Goal: Task Accomplishment & Management: Complete application form

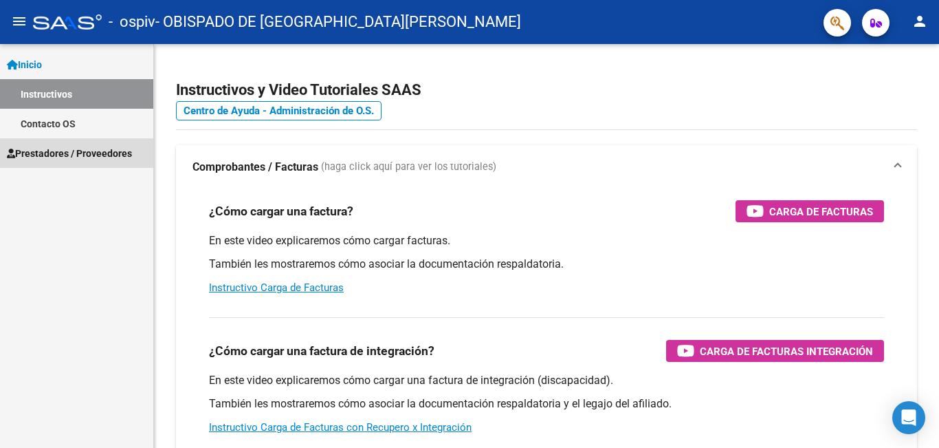
click at [67, 149] on span "Prestadores / Proveedores" at bounding box center [69, 153] width 125 height 15
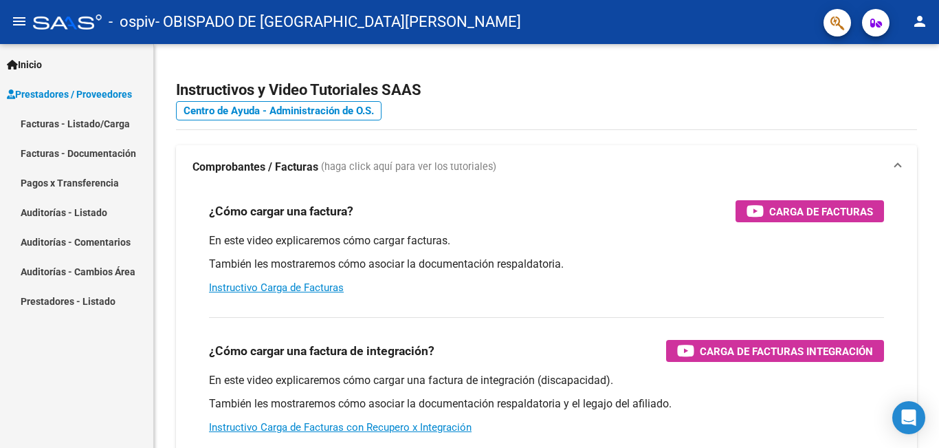
click at [74, 122] on link "Facturas - Listado/Carga" at bounding box center [76, 124] width 153 height 30
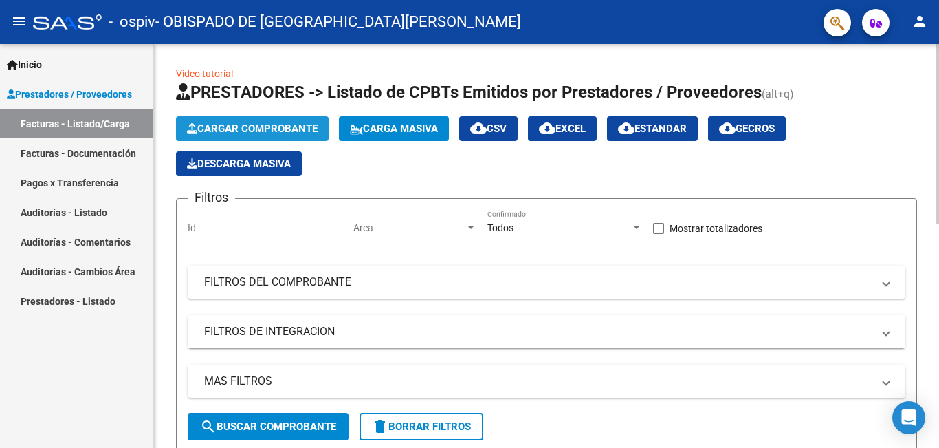
click at [221, 126] on span "Cargar Comprobante" at bounding box center [252, 128] width 131 height 12
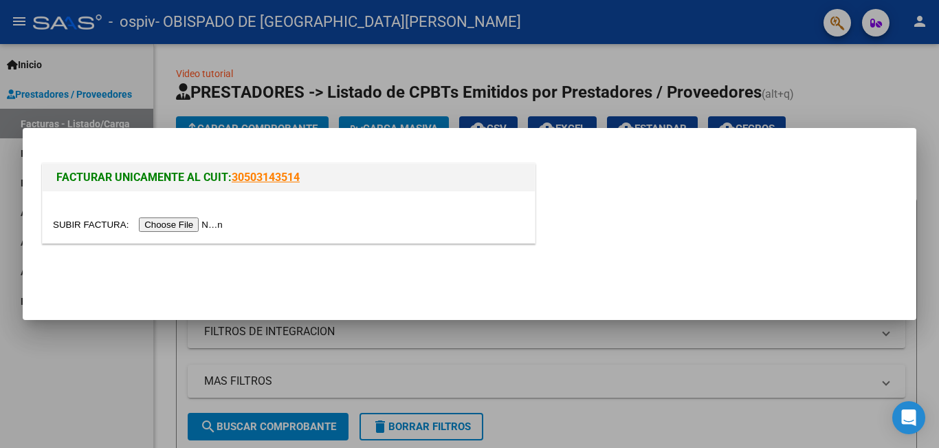
click at [184, 223] on input "file" at bounding box center [140, 224] width 174 height 14
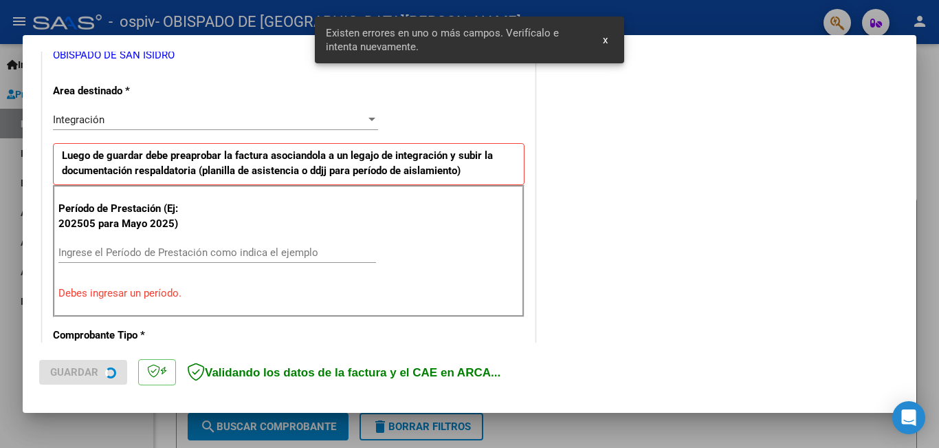
scroll to position [307, 0]
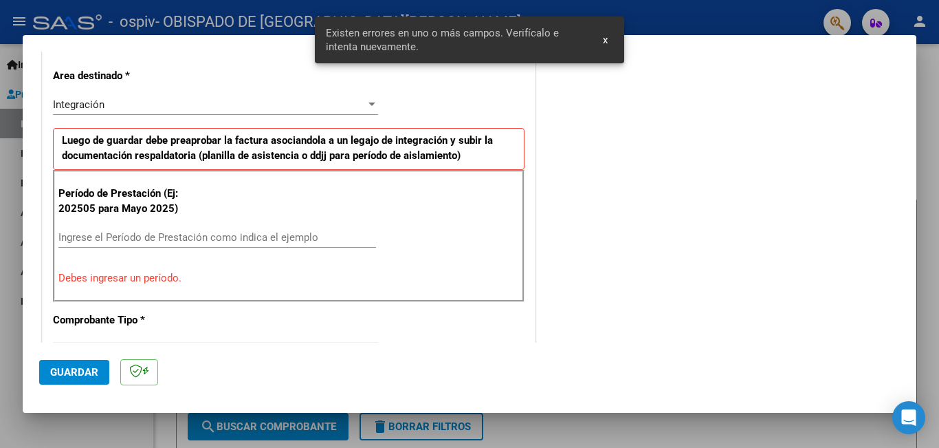
click at [106, 232] on input "Ingrese el Período de Prestación como indica el ejemplo" at bounding box center [217, 237] width 318 height 12
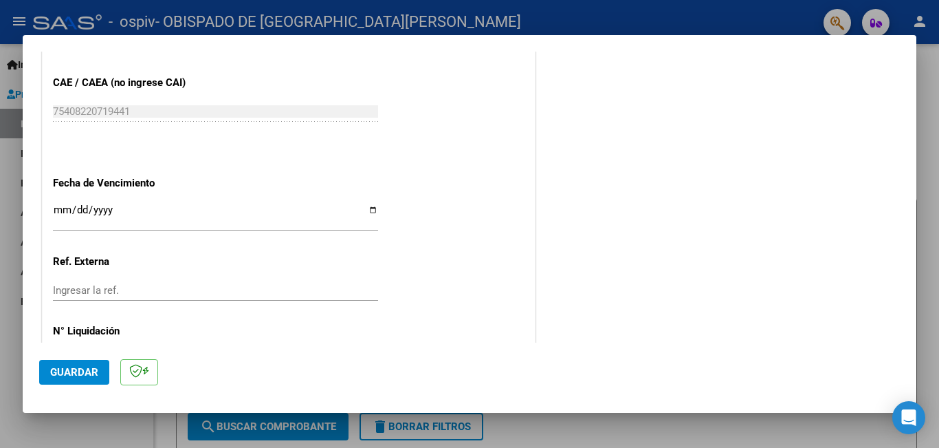
scroll to position [919, 0]
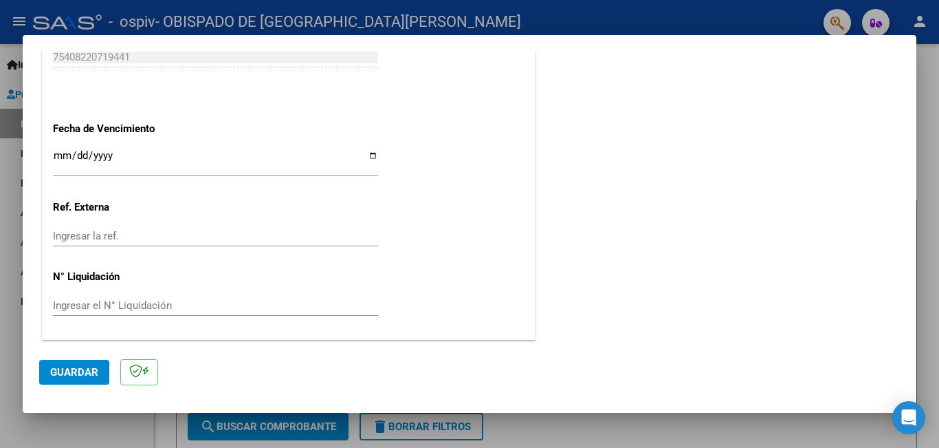
type input "202509"
click at [83, 370] on span "Guardar" at bounding box center [74, 372] width 48 height 12
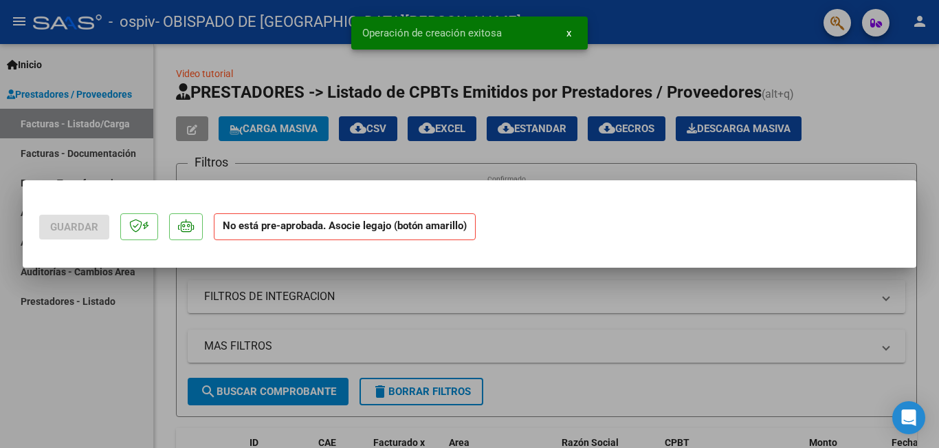
scroll to position [0, 0]
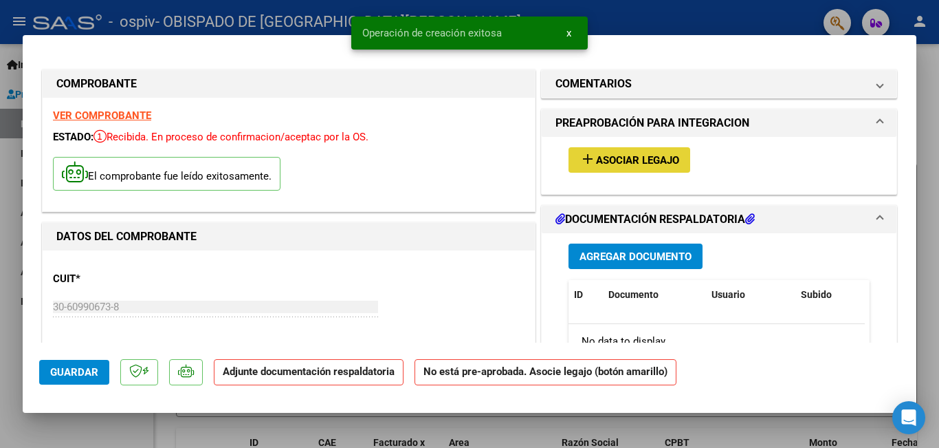
click at [624, 161] on span "Asociar Legajo" at bounding box center [637, 160] width 83 height 12
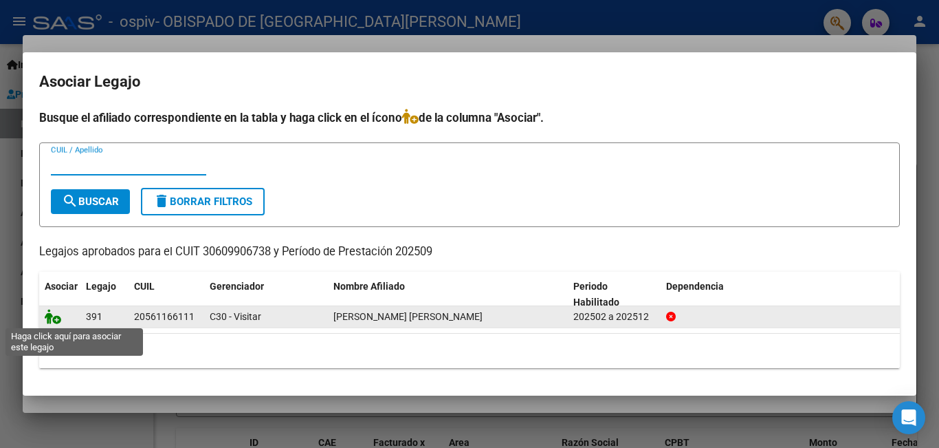
click at [57, 318] on icon at bounding box center [53, 316] width 17 height 15
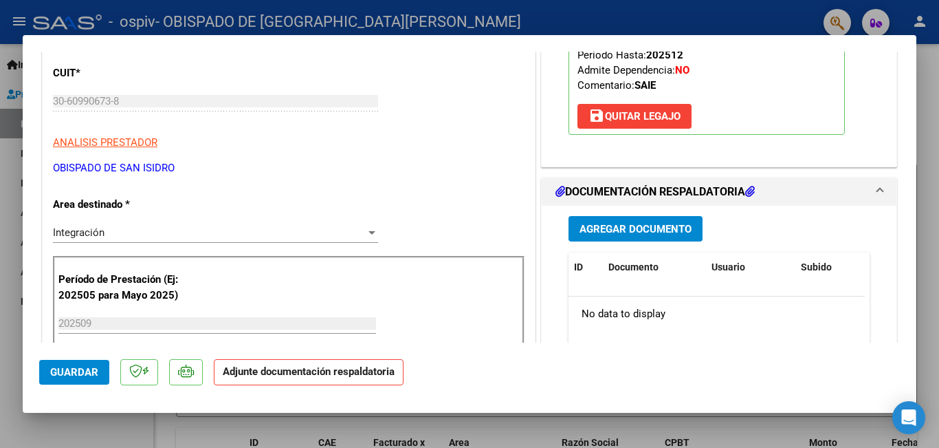
scroll to position [206, 0]
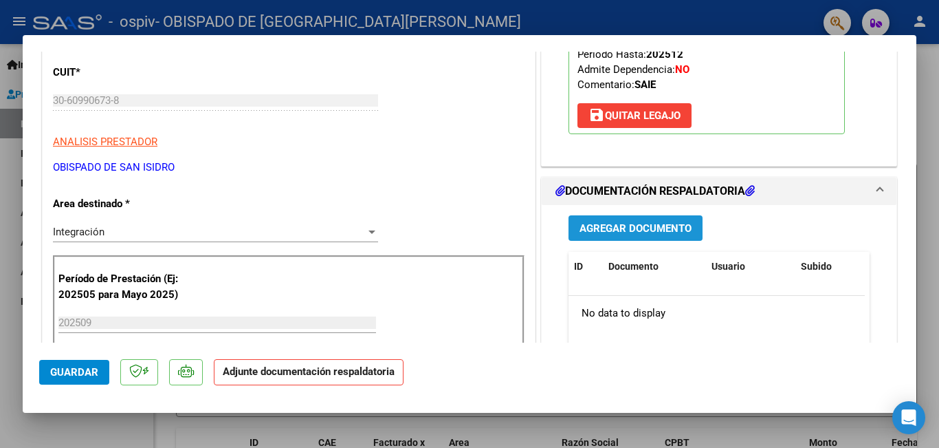
click at [616, 229] on span "Agregar Documento" at bounding box center [636, 228] width 112 height 12
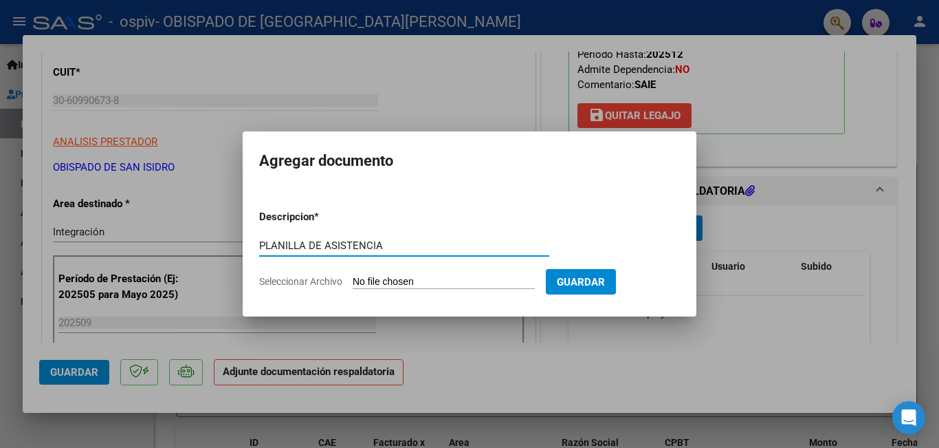
type input "PLANILLA DE ASISTENCIA"
click at [400, 283] on input "Seleccionar Archivo" at bounding box center [444, 282] width 182 height 13
click at [434, 280] on input "Seleccionar Archivo" at bounding box center [444, 282] width 182 height 13
type input "C:\fakepath\[PERSON_NAME] Asistencia SEPTIEMBRE.PDF"
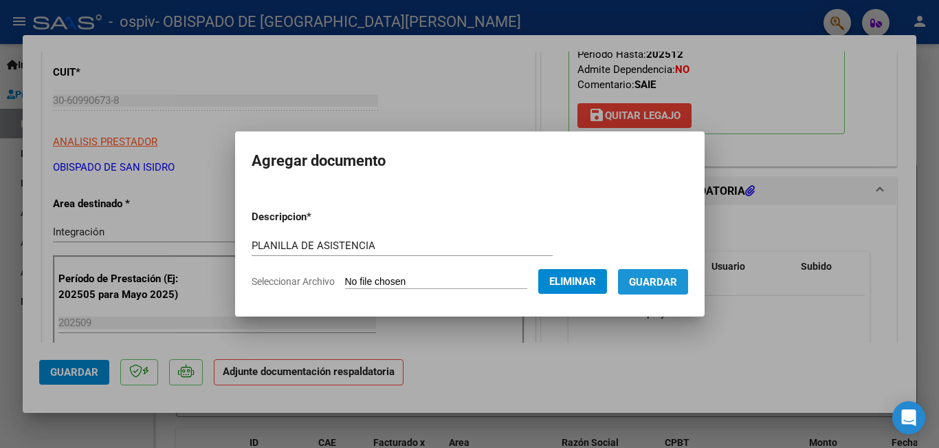
click at [673, 281] on span "Guardar" at bounding box center [653, 282] width 48 height 12
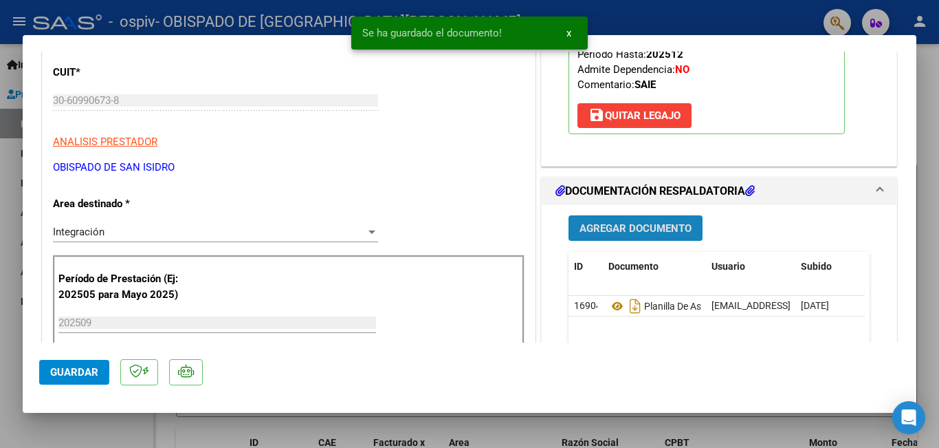
click at [629, 231] on span "Agregar Documento" at bounding box center [636, 228] width 112 height 12
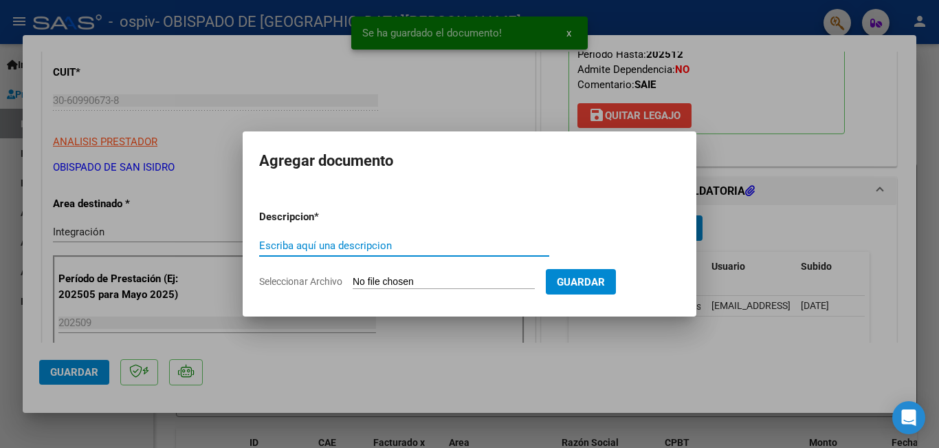
click at [294, 246] on input "Escriba aquí una descripcion" at bounding box center [404, 245] width 290 height 12
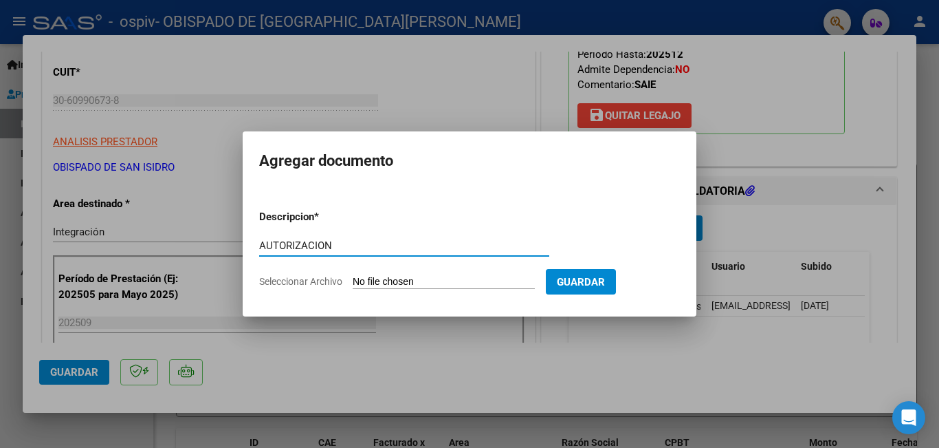
type input "AUTORIZACION"
click at [430, 283] on input "Seleccionar Archivo" at bounding box center [444, 282] width 182 height 13
type input "C:\fakepath\[PERSON_NAME] 2025.pdf"
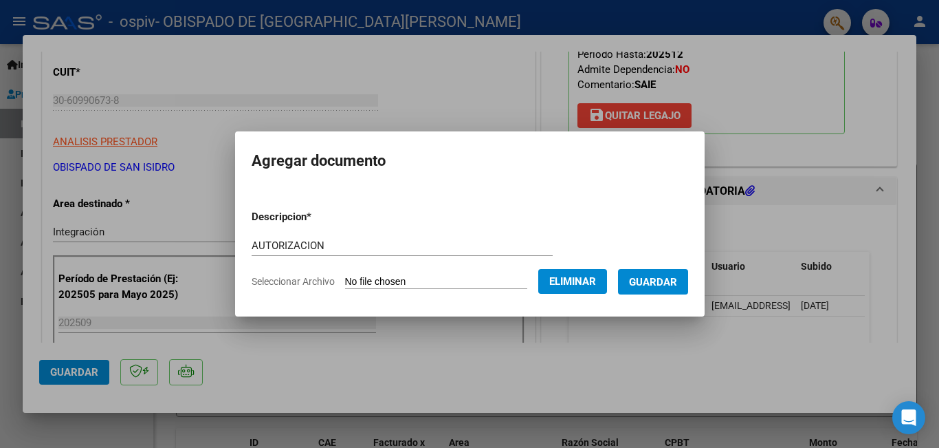
click at [677, 281] on span "Guardar" at bounding box center [653, 282] width 48 height 12
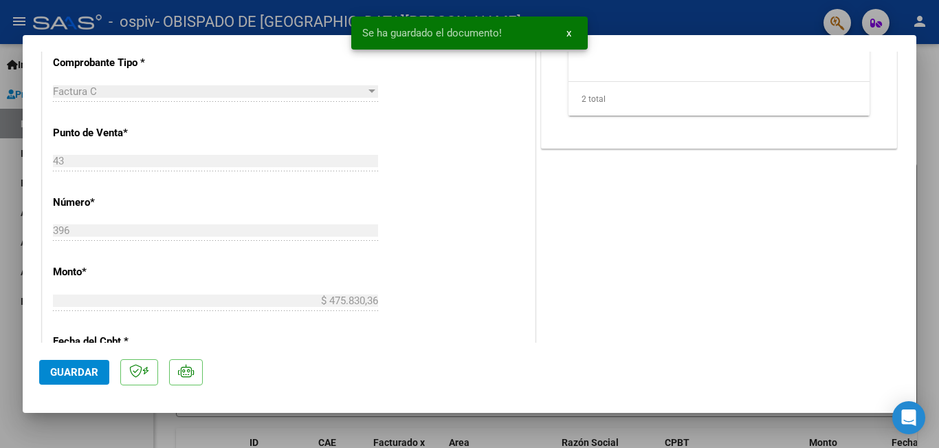
scroll to position [550, 0]
click at [58, 373] on span "Guardar" at bounding box center [74, 372] width 48 height 12
click at [567, 31] on span "x" at bounding box center [569, 33] width 5 height 12
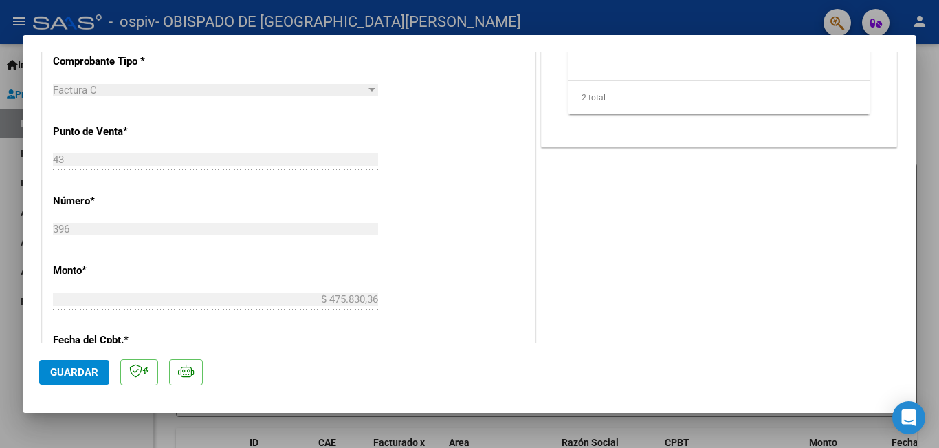
drag, startPoint x: 538, startPoint y: 14, endPoint x: 531, endPoint y: 5, distance: 11.7
click at [538, 13] on div at bounding box center [469, 224] width 939 height 448
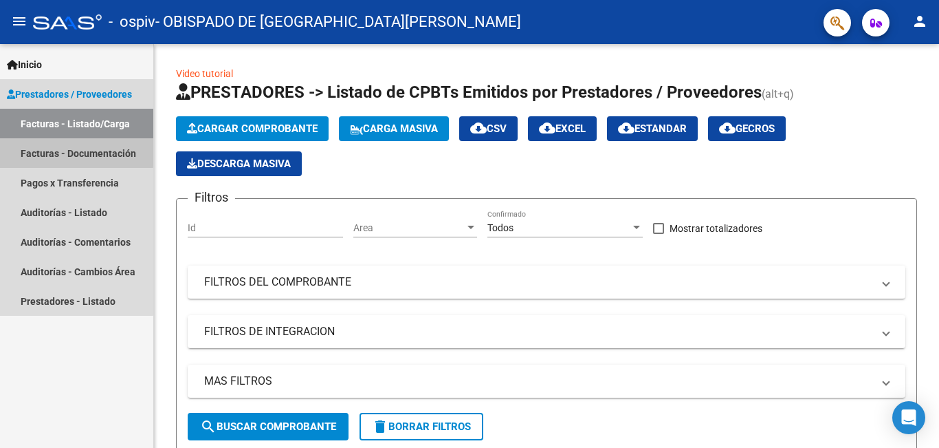
click at [76, 151] on link "Facturas - Documentación" at bounding box center [76, 153] width 153 height 30
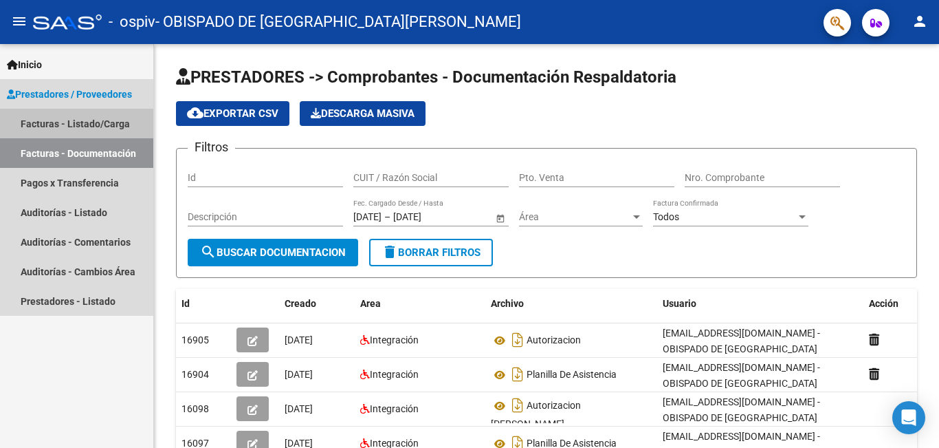
click at [94, 123] on link "Facturas - Listado/Carga" at bounding box center [76, 124] width 153 height 30
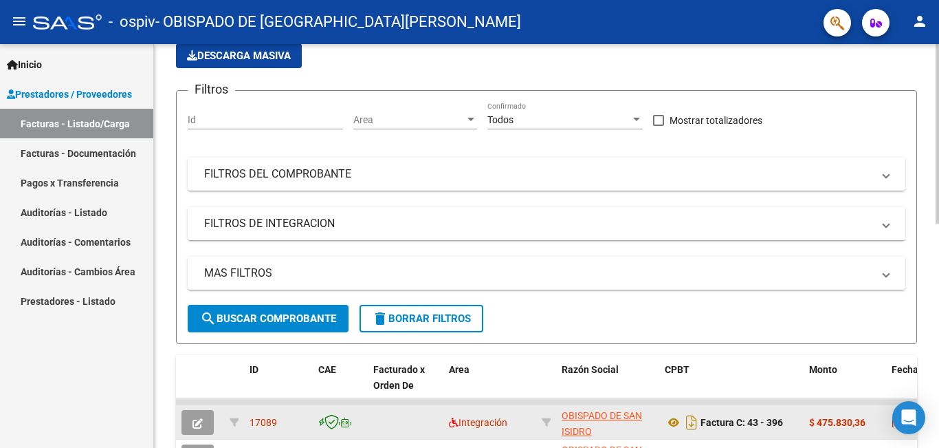
scroll to position [206, 0]
